Goal: Task Accomplishment & Management: Use online tool/utility

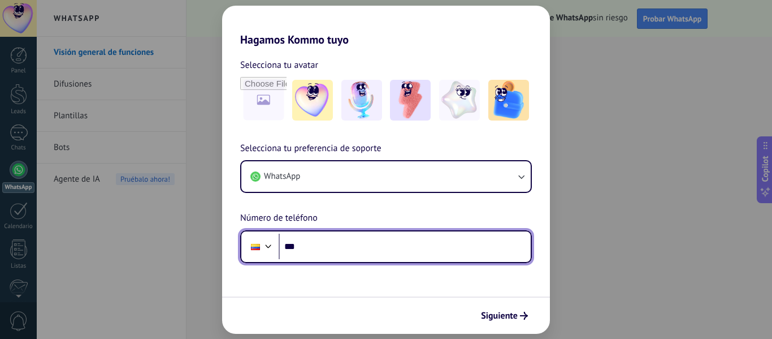
click at [334, 245] on input "***" at bounding box center [405, 247] width 252 height 26
type input "**********"
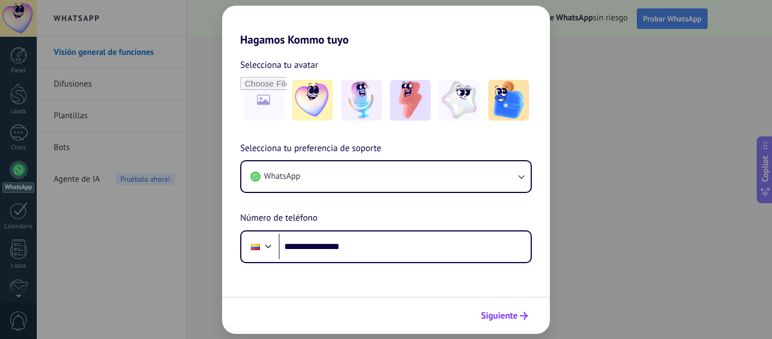
click at [507, 314] on span "Siguiente" at bounding box center [499, 316] width 37 height 8
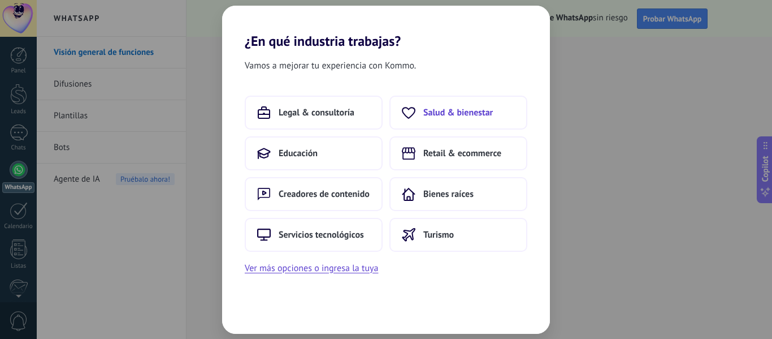
click at [476, 115] on span "Salud & bienestar" at bounding box center [458, 112] width 70 height 11
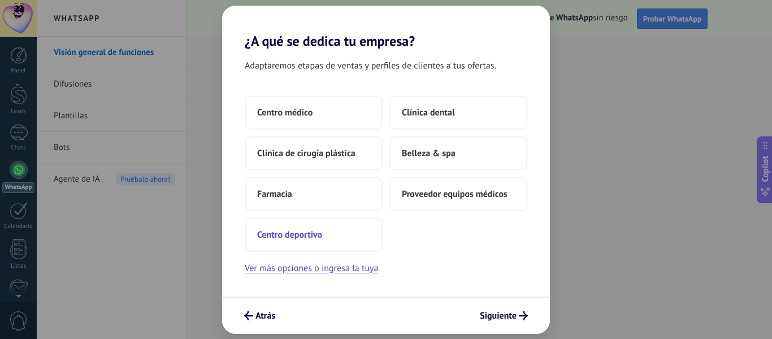
click at [328, 240] on button "Centro deportivo" at bounding box center [314, 235] width 138 height 34
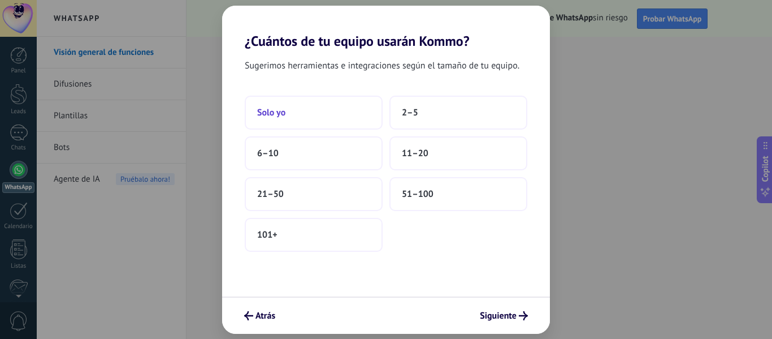
click at [343, 114] on button "Solo yo" at bounding box center [314, 113] width 138 height 34
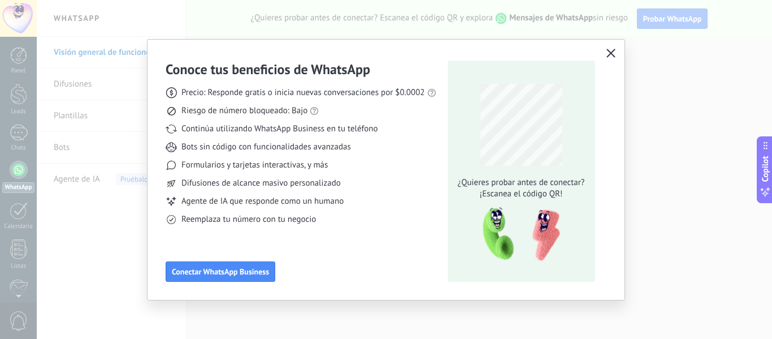
click at [610, 53] on use "button" at bounding box center [611, 53] width 8 height 8
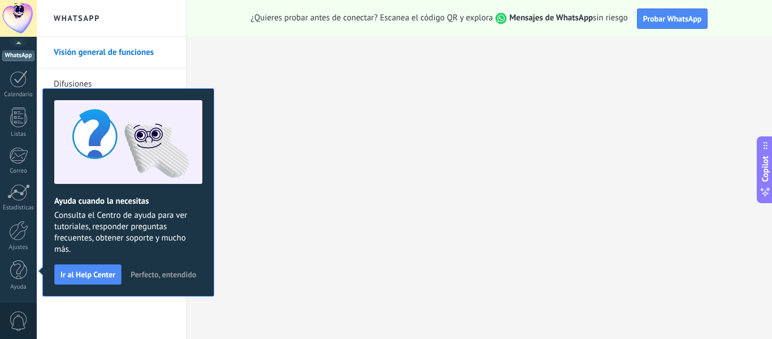
click at [147, 308] on div "Visión general de funciones Difusiones Plantillas Bots Agente de IA Pruébalo ah…" at bounding box center [111, 188] width 149 height 302
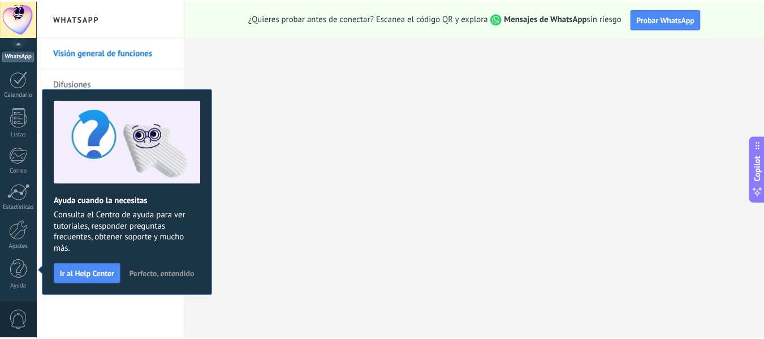
scroll to position [0, 0]
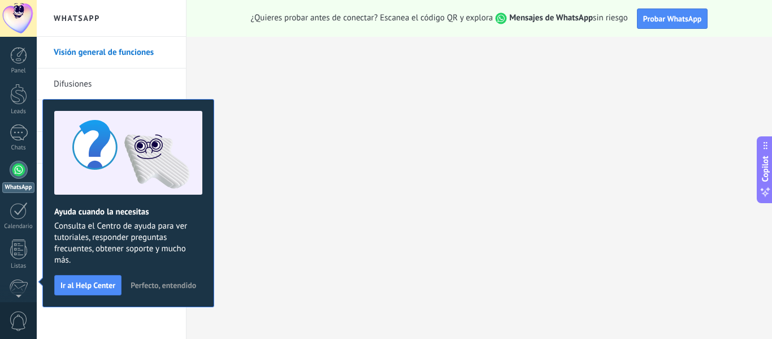
drag, startPoint x: 171, startPoint y: 274, endPoint x: 170, endPoint y: 282, distance: 8.1
click at [170, 279] on div "Ayuda cuando la necesitas Consulta el Centro de ayuda para ver tutoriales, resp…" at bounding box center [128, 203] width 172 height 208
click at [170, 282] on span "Perfecto, entendido" at bounding box center [164, 285] width 66 height 8
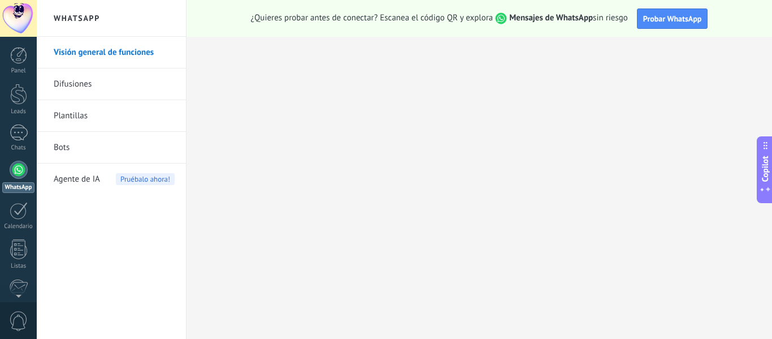
click at [20, 175] on div at bounding box center [19, 170] width 18 height 18
click at [120, 87] on link "Difusiones" at bounding box center [114, 84] width 121 height 32
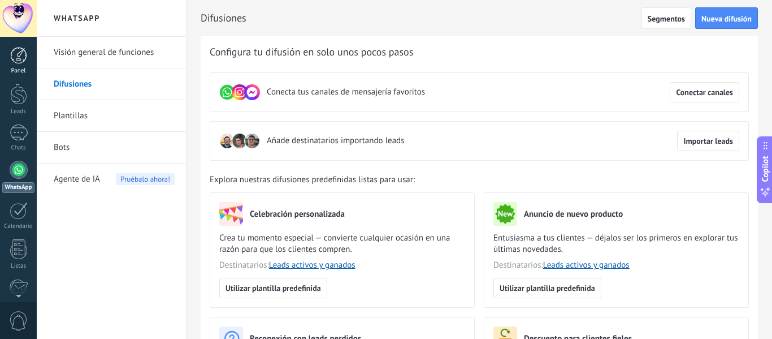
click at [14, 62] on div at bounding box center [18, 55] width 17 height 17
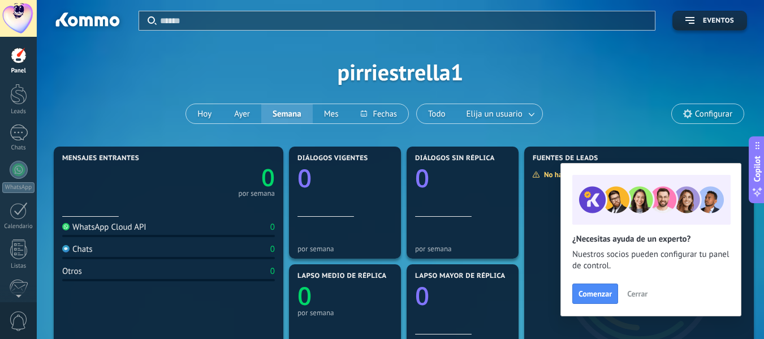
click at [634, 296] on span "Cerrar" at bounding box center [637, 293] width 20 height 8
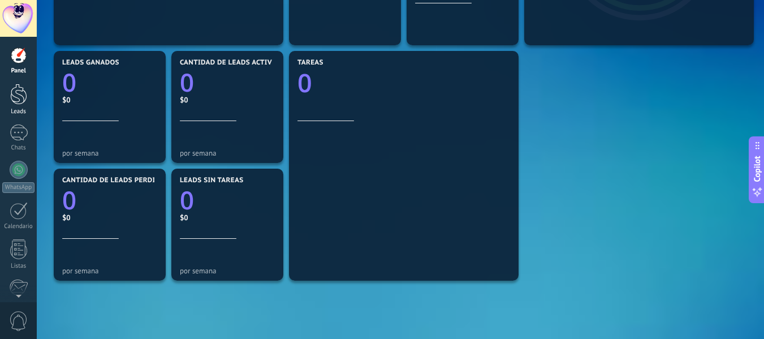
scroll to position [314, 0]
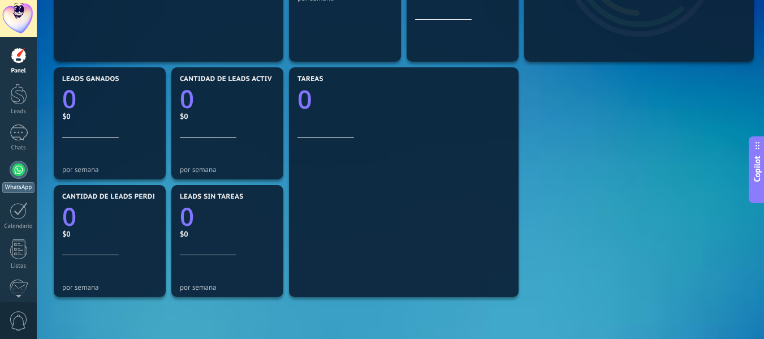
click at [24, 174] on div at bounding box center [19, 170] width 18 height 18
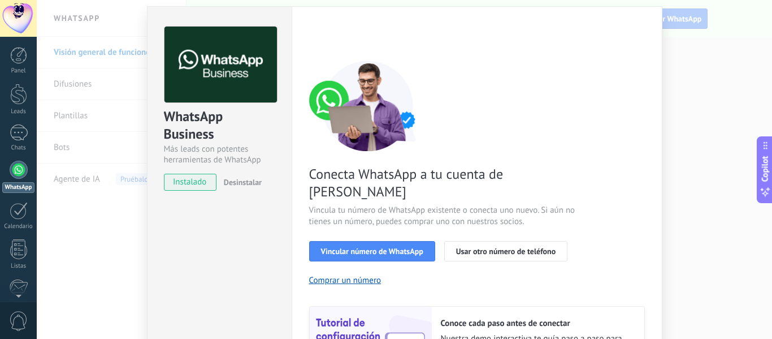
scroll to position [151, 0]
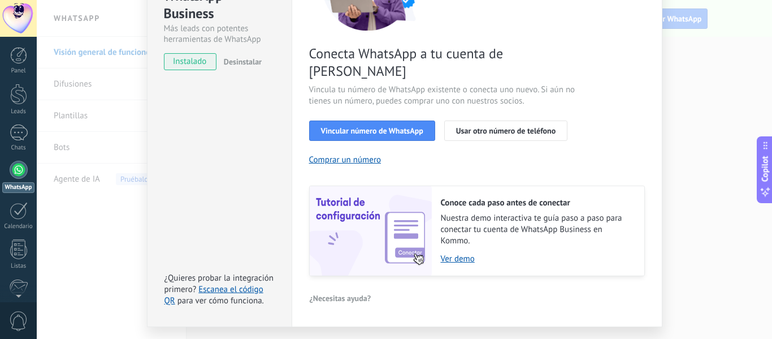
click at [76, 208] on div "WhatsApp Business Más leads con potentes herramientas de WhatsApp instalado Des…" at bounding box center [405, 169] width 736 height 339
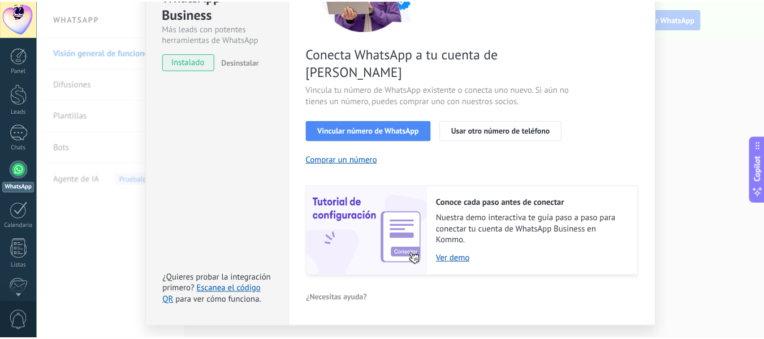
scroll to position [0, 0]
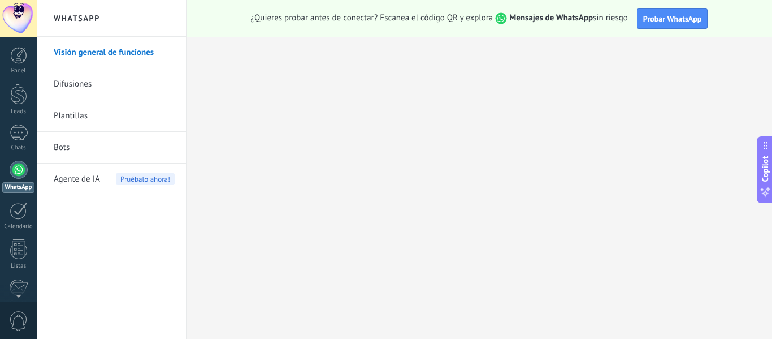
click at [90, 85] on link "Difusiones" at bounding box center [114, 84] width 121 height 32
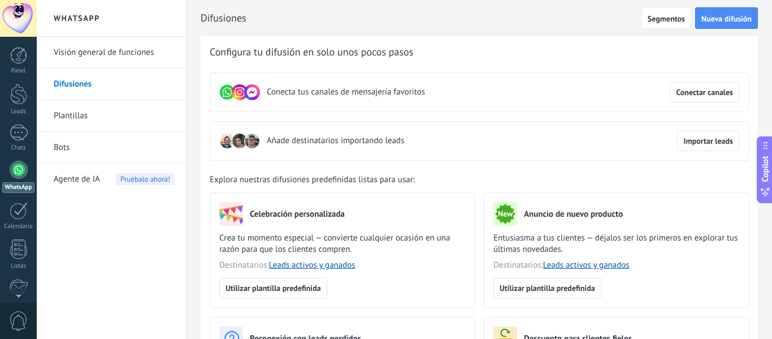
click at [122, 120] on link "Plantillas" at bounding box center [114, 116] width 121 height 32
